Goal: Information Seeking & Learning: Learn about a topic

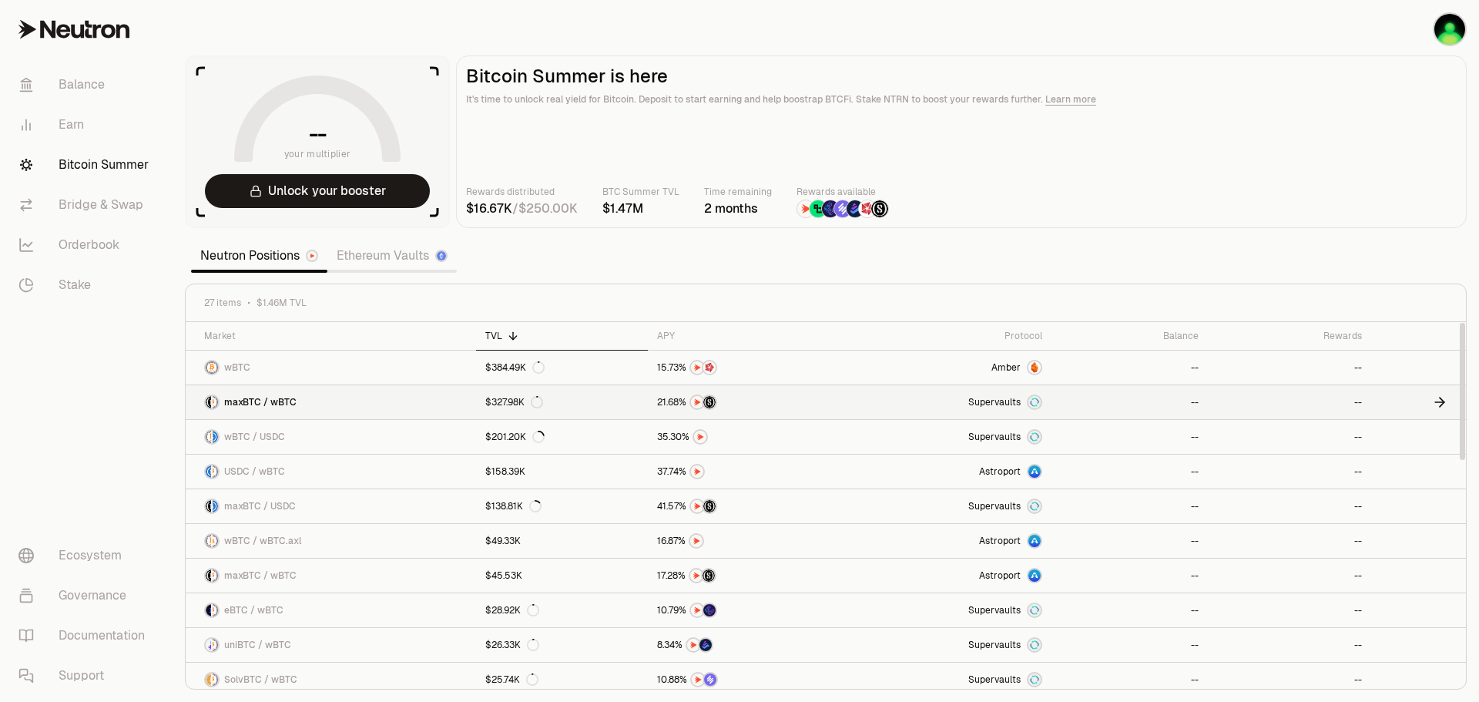
click at [411, 400] on link "maxBTC / wBTC" at bounding box center [331, 402] width 290 height 34
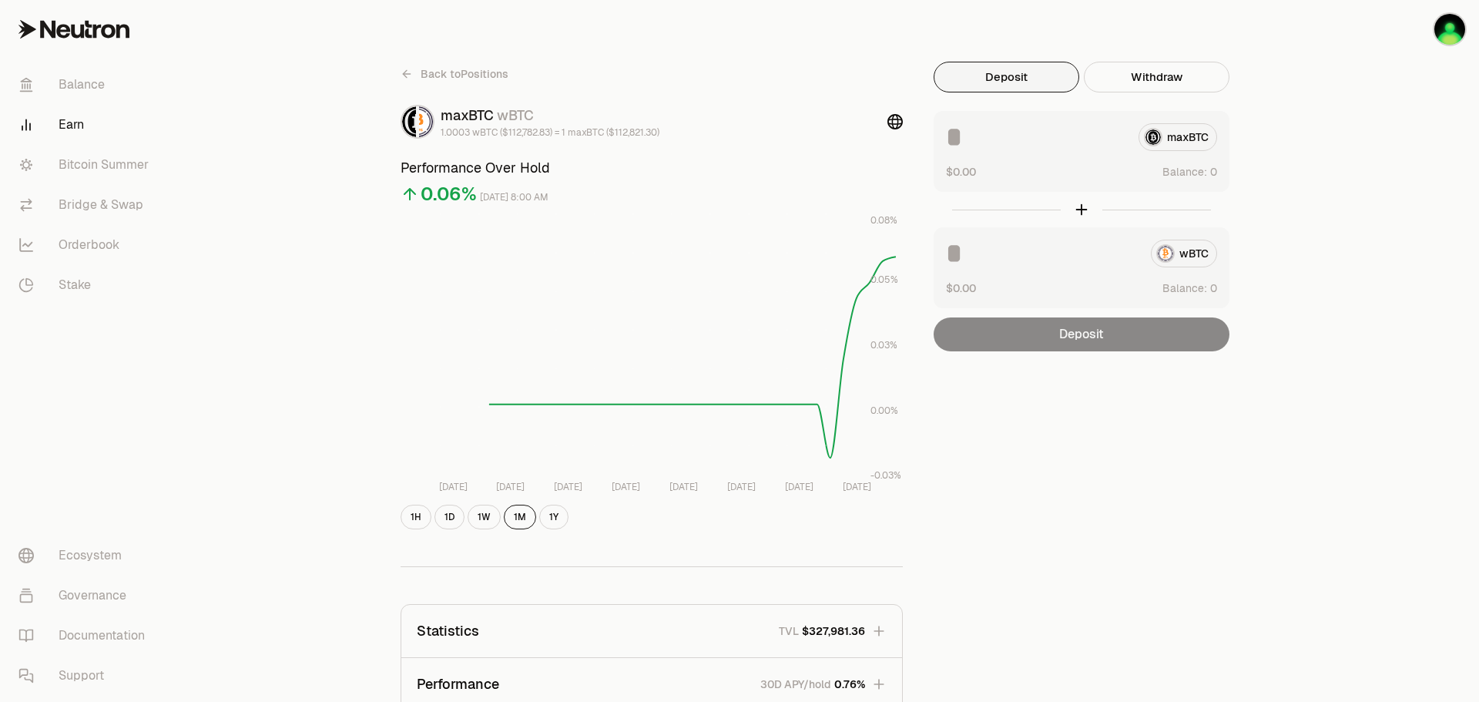
click at [413, 75] on link "Back to Positions" at bounding box center [455, 74] width 108 height 25
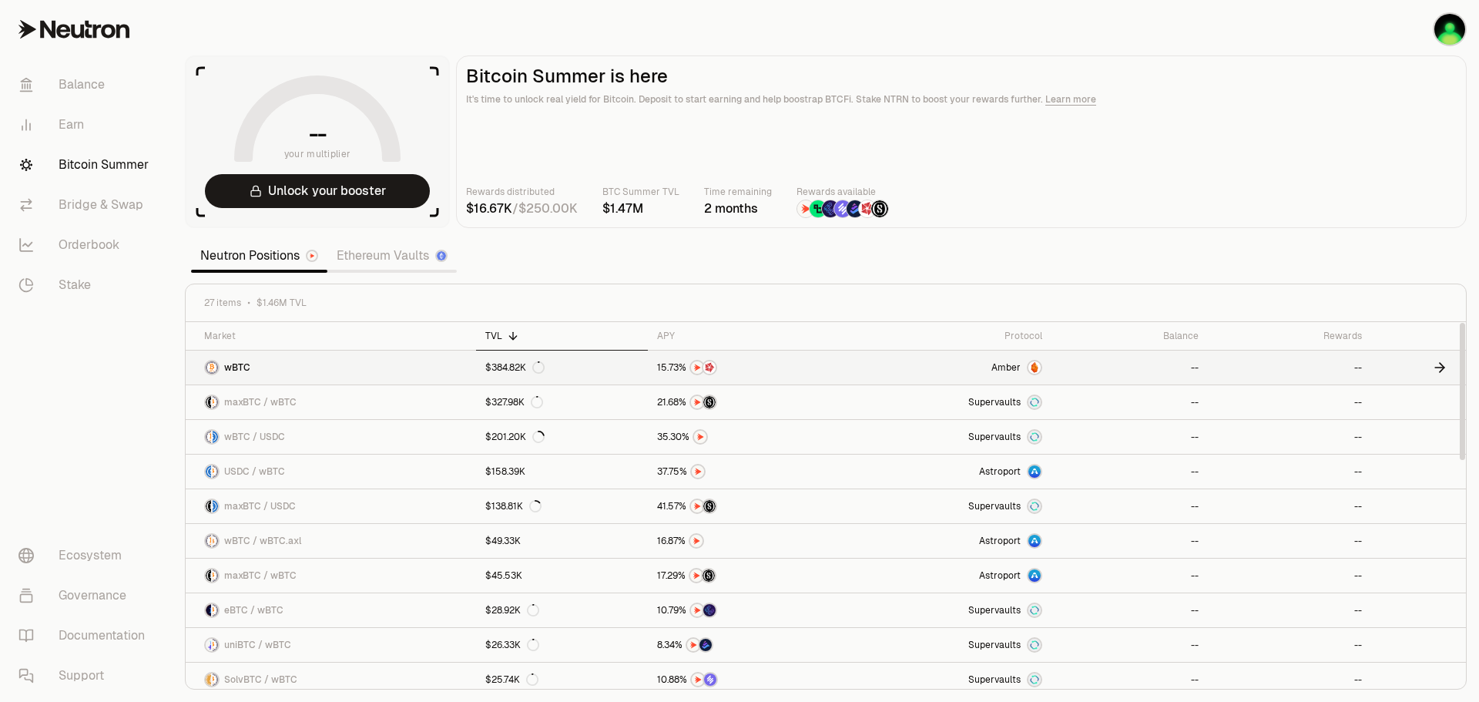
click at [1031, 363] on div at bounding box center [1034, 367] width 15 height 15
click at [685, 336] on icon at bounding box center [685, 336] width 7 height 0
